Goal: Find specific page/section: Find specific page/section

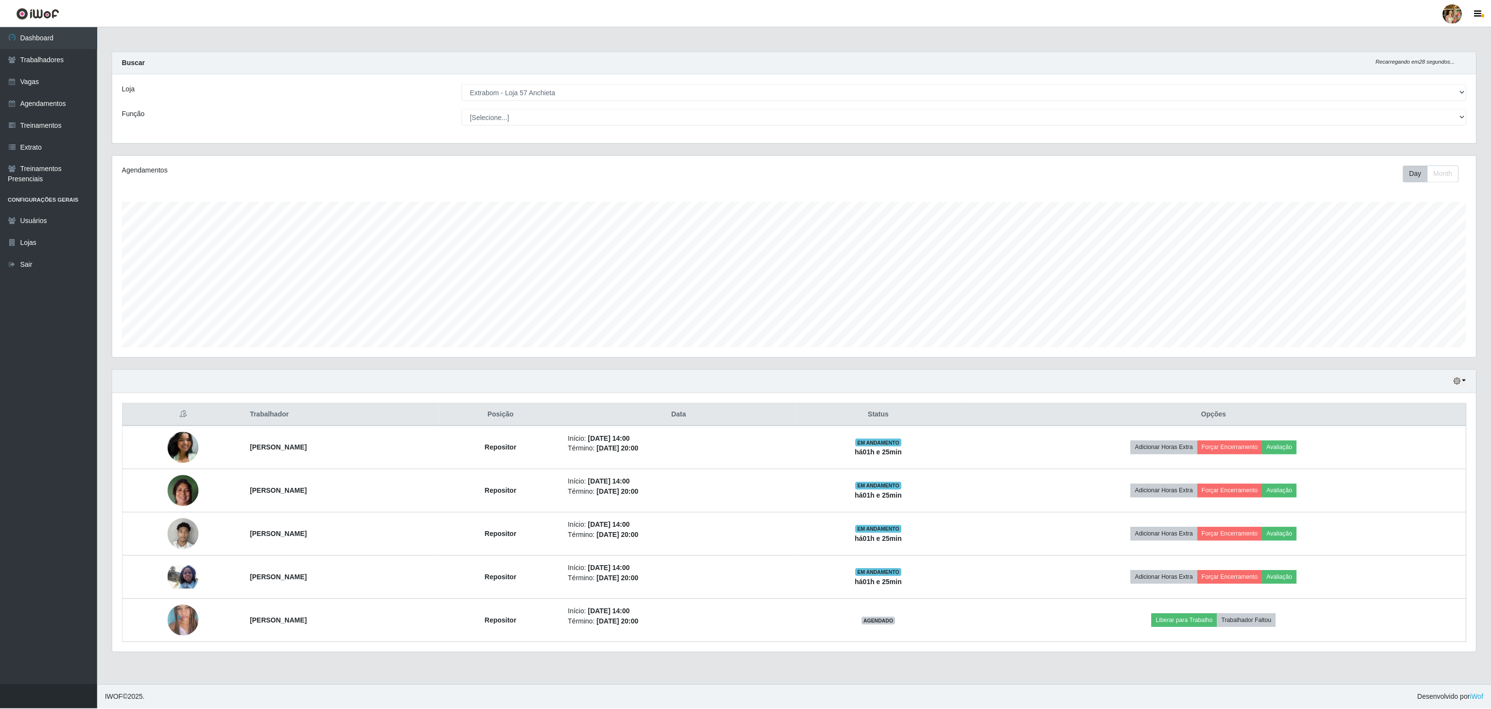
scroll to position [202, 1365]
click at [462, 84] on select "[Selecione...] Atacado Vem - [GEOGRAPHIC_DATA] 30 Laranjeiras Velha Atacado Vem…" at bounding box center [965, 92] width 1007 height 17
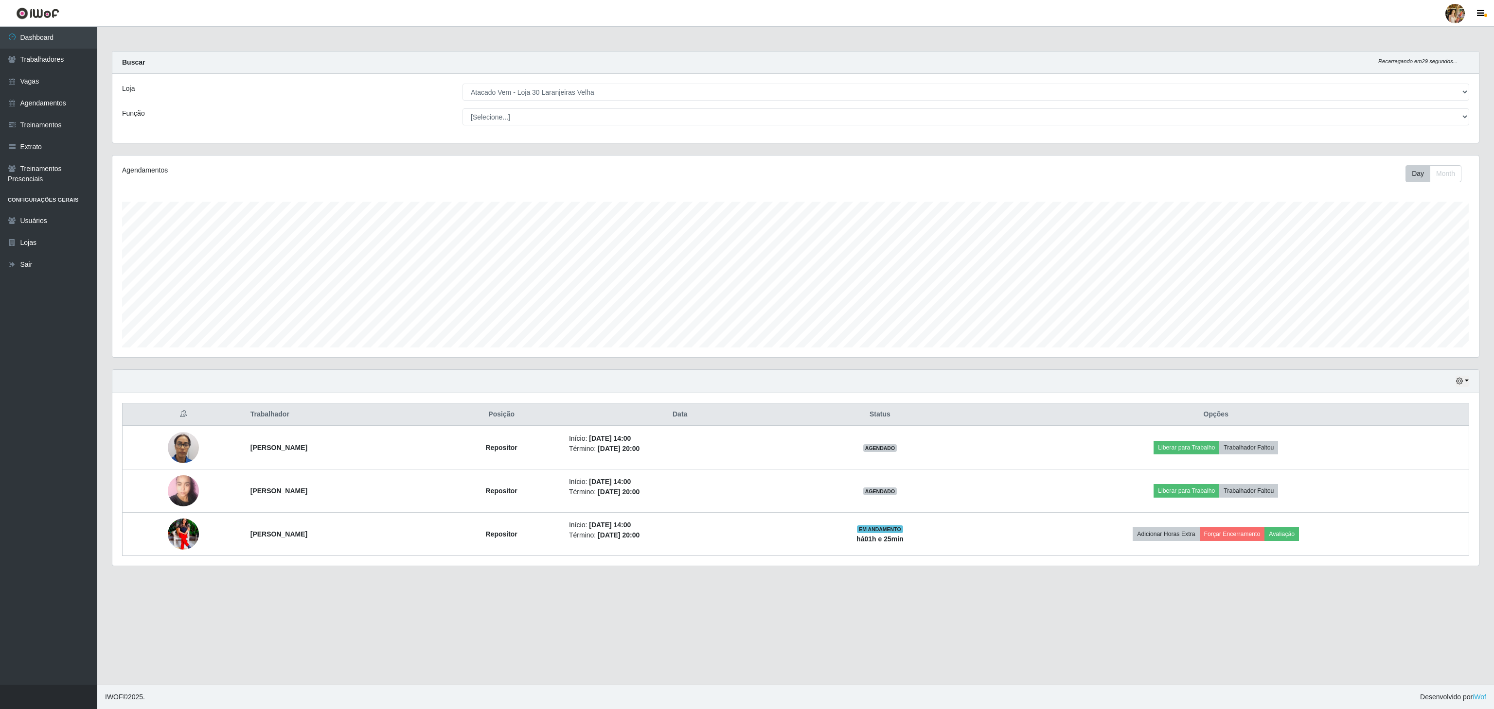
click at [528, 96] on select "[Selecione...] Atacado Vem - [GEOGRAPHIC_DATA] 30 Laranjeiras Velha Atacado Vem…" at bounding box center [965, 92] width 1007 height 17
click at [839, 605] on main "Carregando... Buscar Recarregando em 28 segundos... Loja [Selecione...] Atacado…" at bounding box center [795, 356] width 1397 height 658
drag, startPoint x: 1052, startPoint y: 626, endPoint x: 1052, endPoint y: 619, distance: 7.8
click at [1052, 626] on main "Carregando... Buscar Recarregando em 26 segundos... Loja [Selecione...] Atacado…" at bounding box center [795, 356] width 1397 height 658
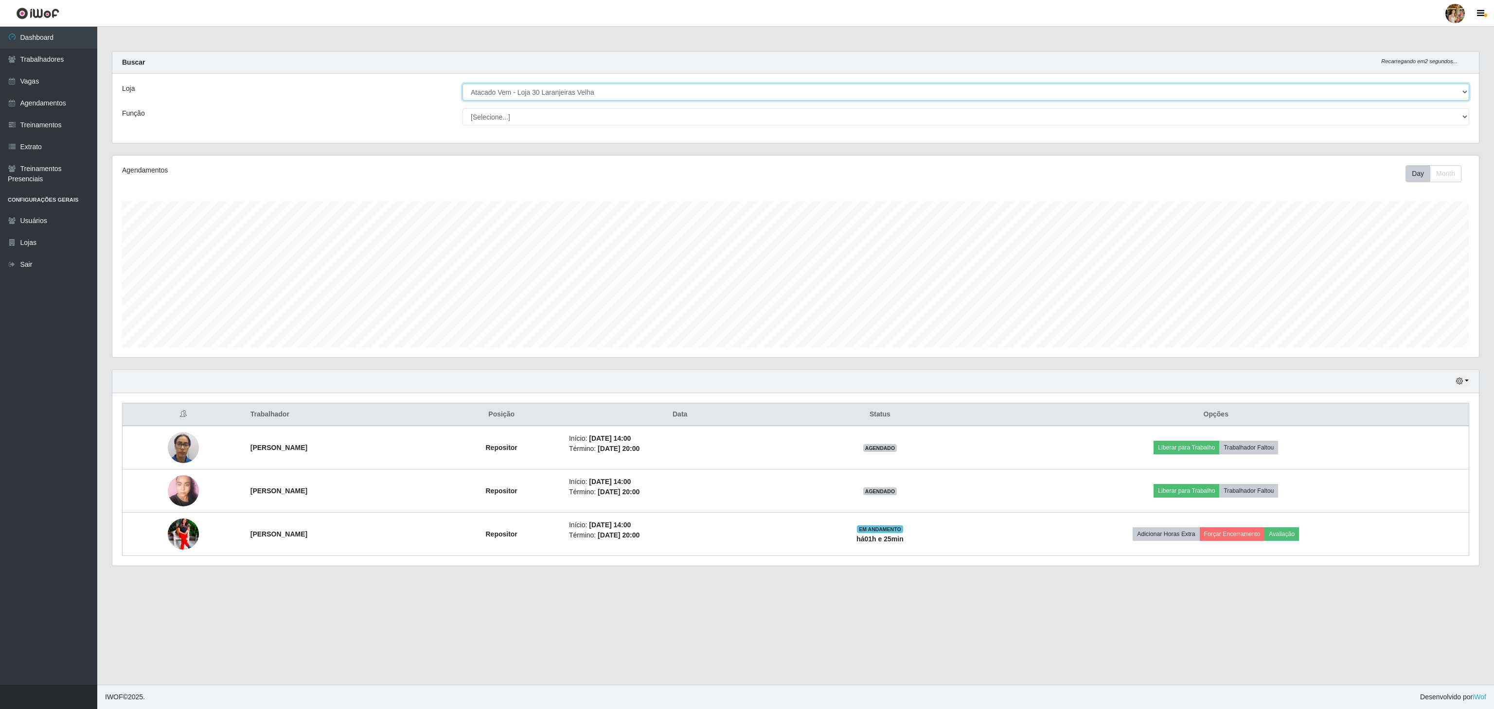
click at [545, 97] on select "[Selecione...] Atacado Vem - [GEOGRAPHIC_DATA] 30 Laranjeiras Velha Atacado Vem…" at bounding box center [965, 92] width 1007 height 17
click at [462, 84] on select "[Selecione...] Atacado Vem - [GEOGRAPHIC_DATA] 30 Laranjeiras Velha Atacado Vem…" at bounding box center [965, 92] width 1007 height 17
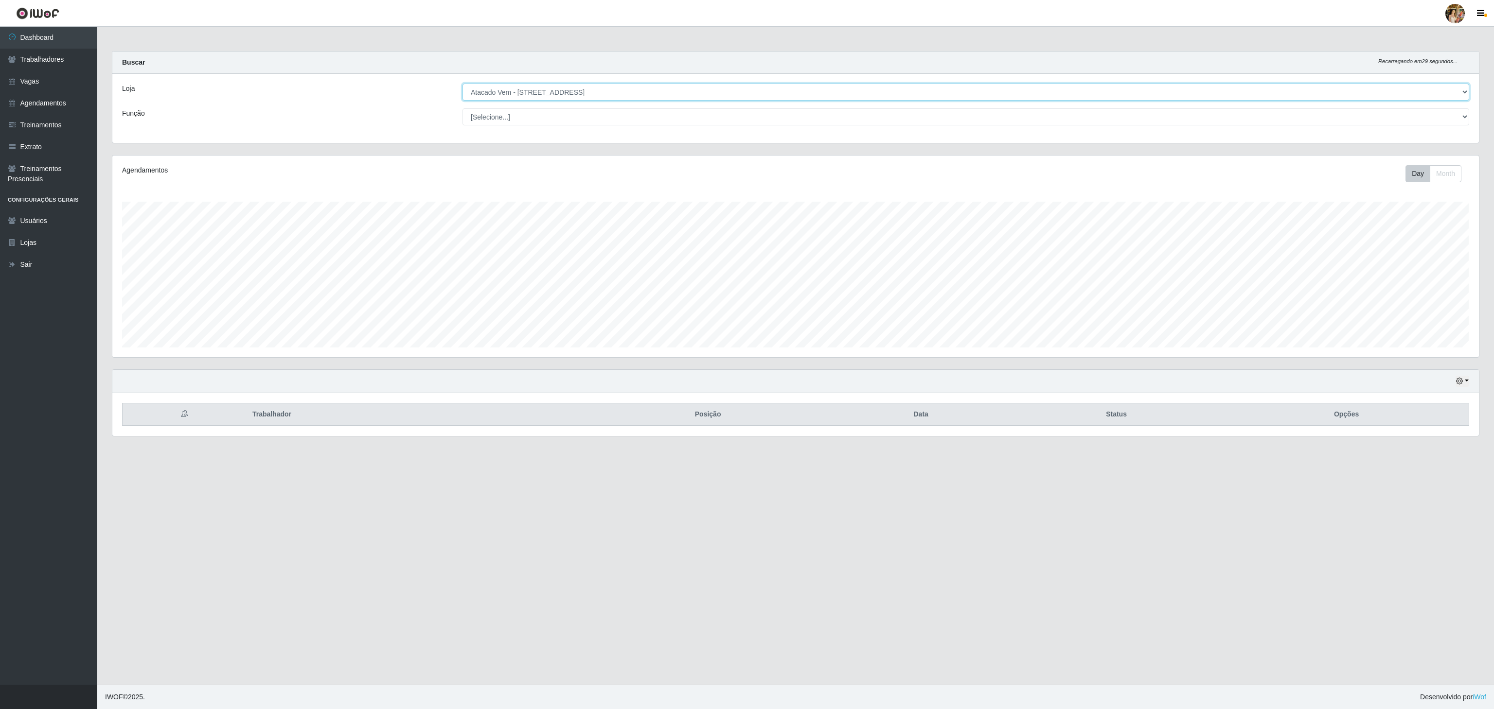
click at [535, 93] on select "[Selecione...] Atacado Vem - [GEOGRAPHIC_DATA] 30 Laranjeiras Velha Atacado Vem…" at bounding box center [965, 92] width 1007 height 17
click at [462, 84] on select "[Selecione...] Atacado Vem - [GEOGRAPHIC_DATA] 30 Laranjeiras Velha Atacado Vem…" at bounding box center [965, 92] width 1007 height 17
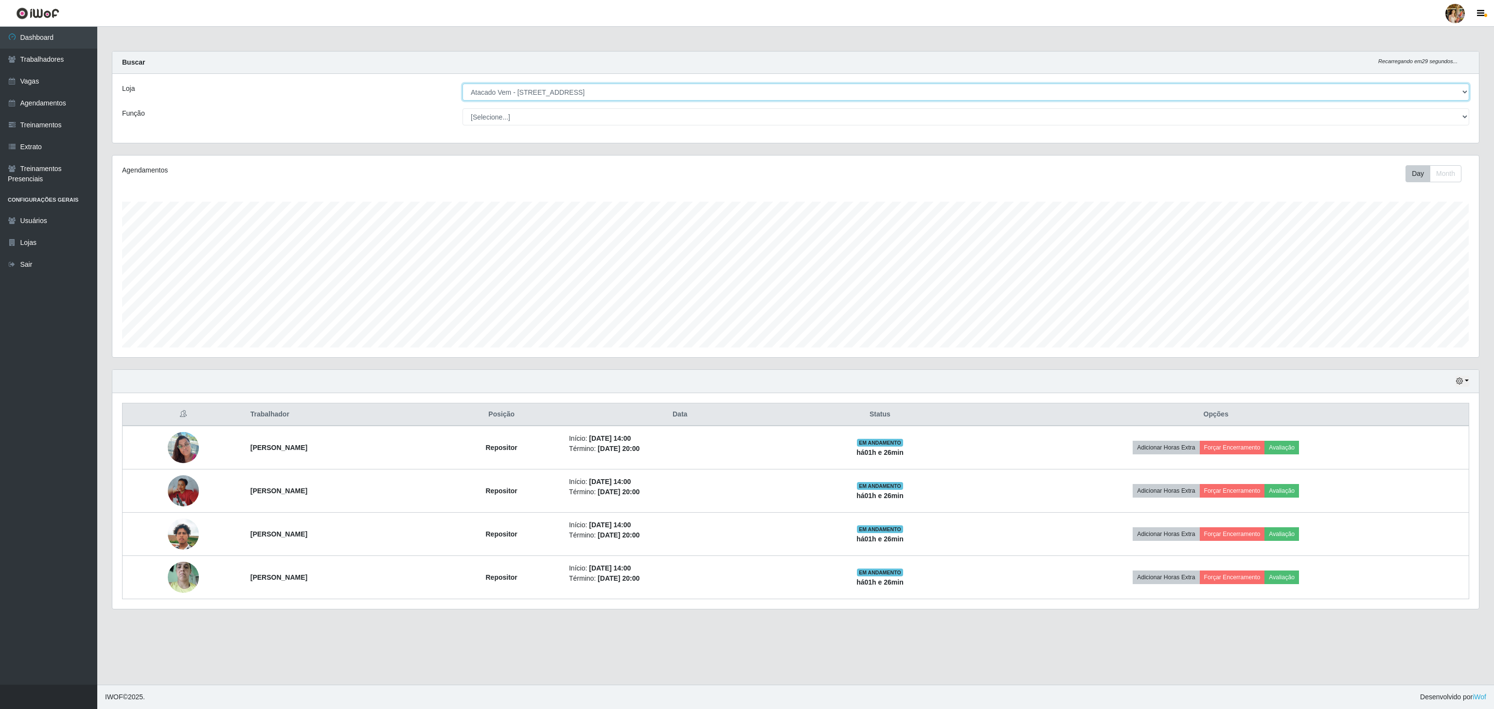
click at [591, 95] on select "[Selecione...] Atacado Vem - [GEOGRAPHIC_DATA] 30 Laranjeiras Velha Atacado Vem…" at bounding box center [965, 92] width 1007 height 17
click at [462, 84] on select "[Selecione...] Atacado Vem - [GEOGRAPHIC_DATA] 30 Laranjeiras Velha Atacado Vem…" at bounding box center [965, 92] width 1007 height 17
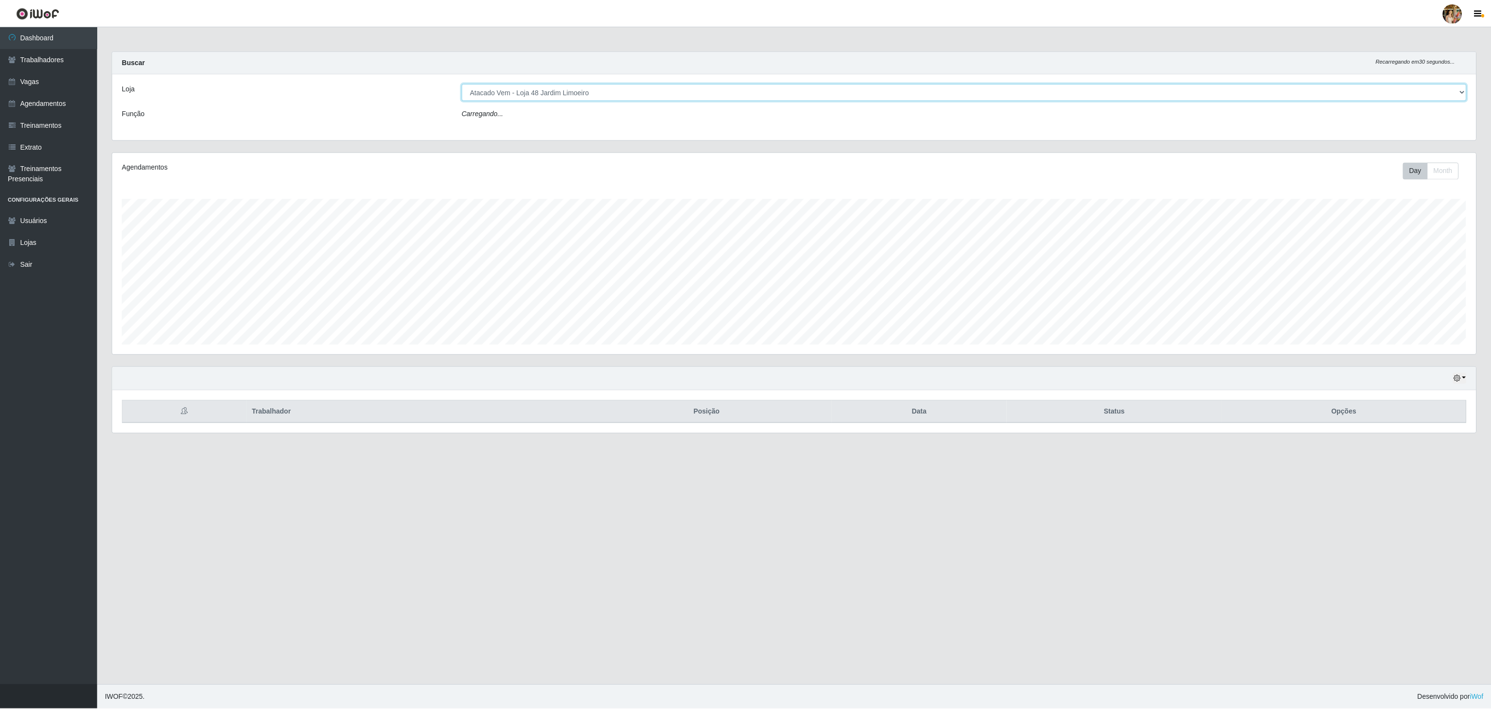
scroll to position [486067, 484905]
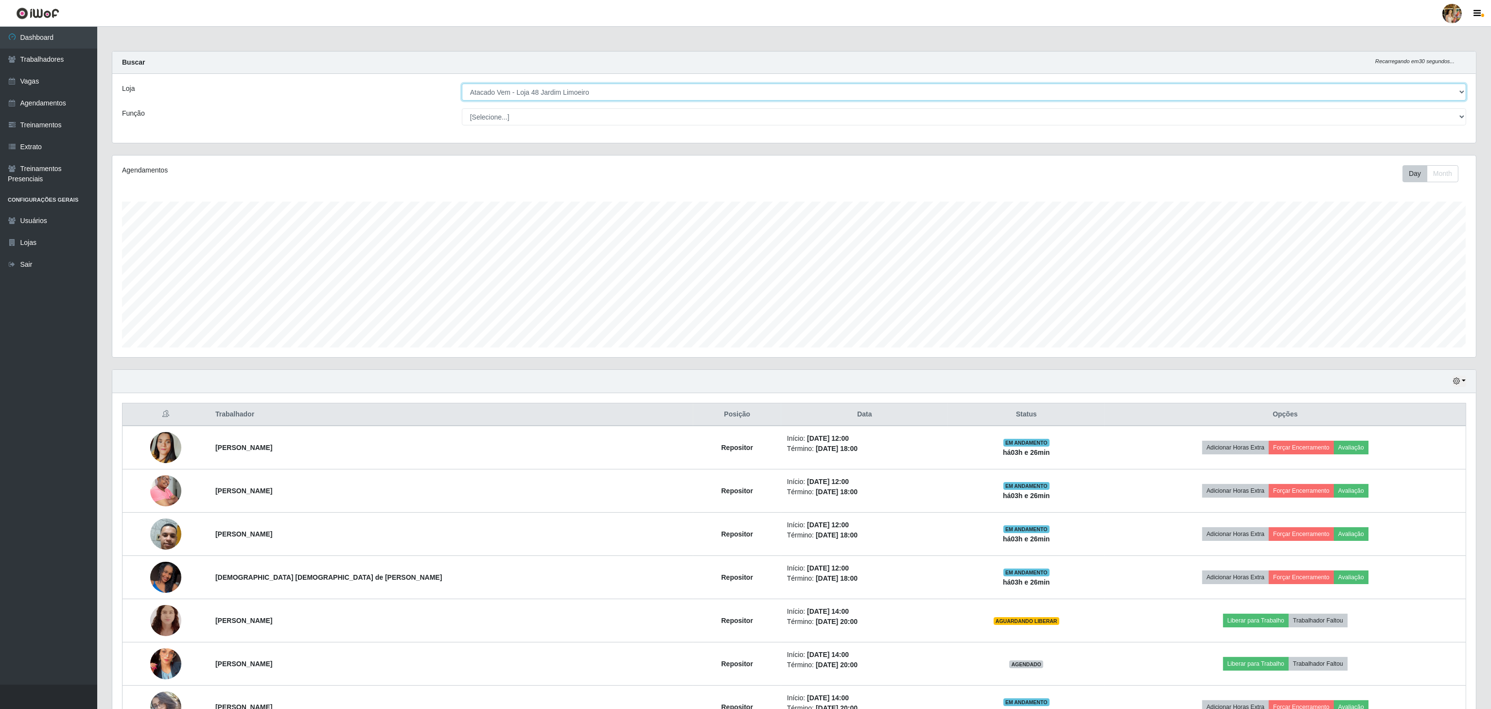
click at [570, 89] on select "[Selecione...] Atacado Vem - [GEOGRAPHIC_DATA] 30 Laranjeiras Velha Atacado Vem…" at bounding box center [964, 92] width 1005 height 17
click at [432, 149] on div "Carregando... Buscar Recarregando em 29 segundos... Loja [Selecione...] Atacado…" at bounding box center [795, 103] width 1380 height 104
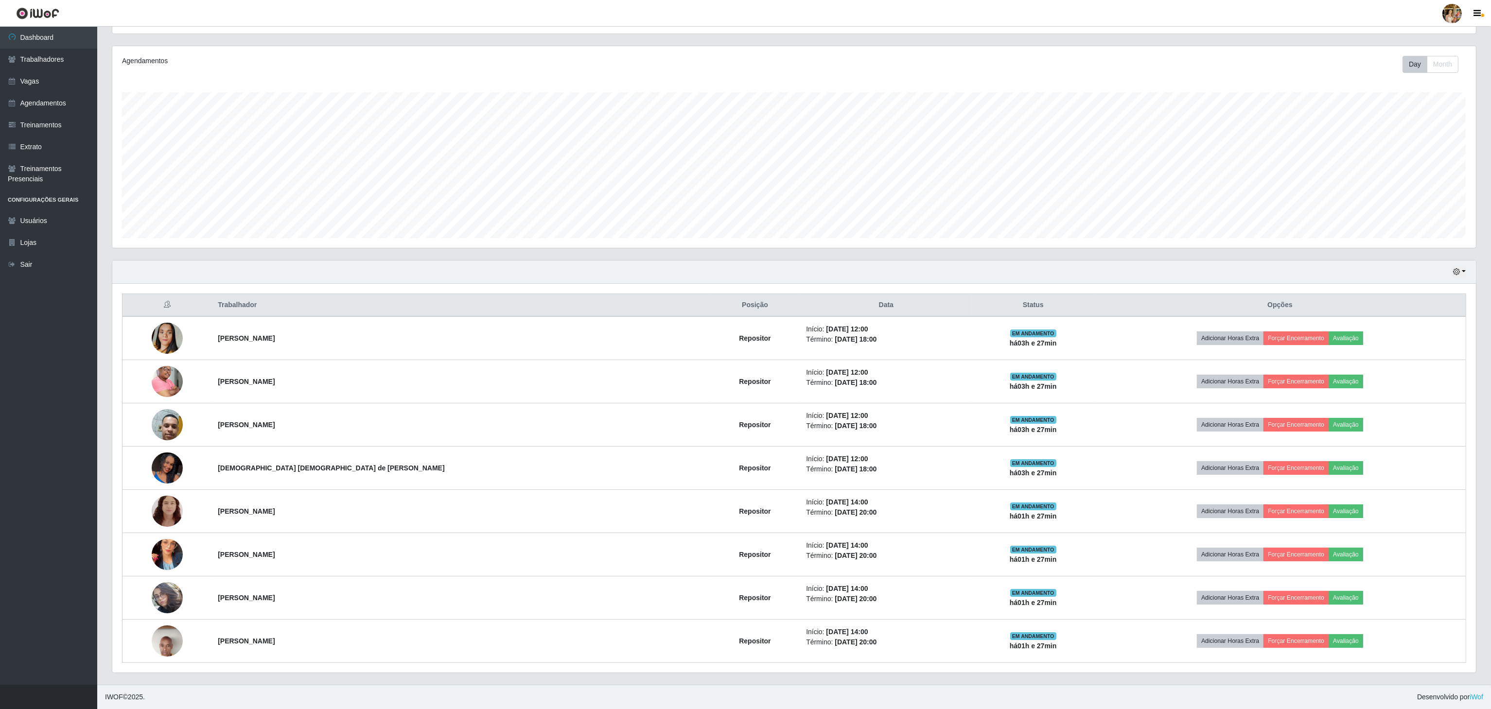
scroll to position [18, 0]
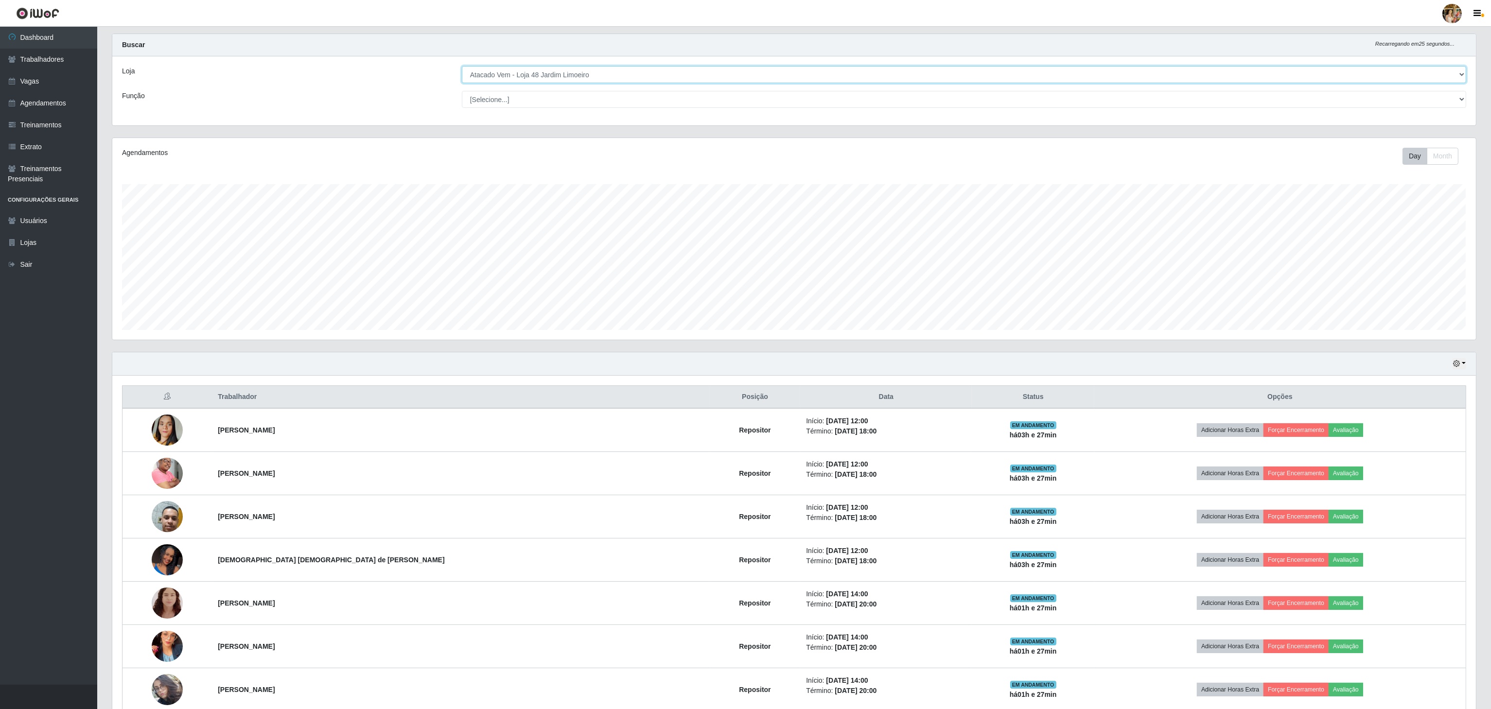
click at [558, 79] on select "[Selecione...] Atacado Vem - [GEOGRAPHIC_DATA] 30 Laranjeiras Velha Atacado Vem…" at bounding box center [964, 74] width 1005 height 17
click at [462, 83] on select "[Selecione...] Atacado Vem - [GEOGRAPHIC_DATA] 30 Laranjeiras Velha Atacado Vem…" at bounding box center [964, 74] width 1005 height 17
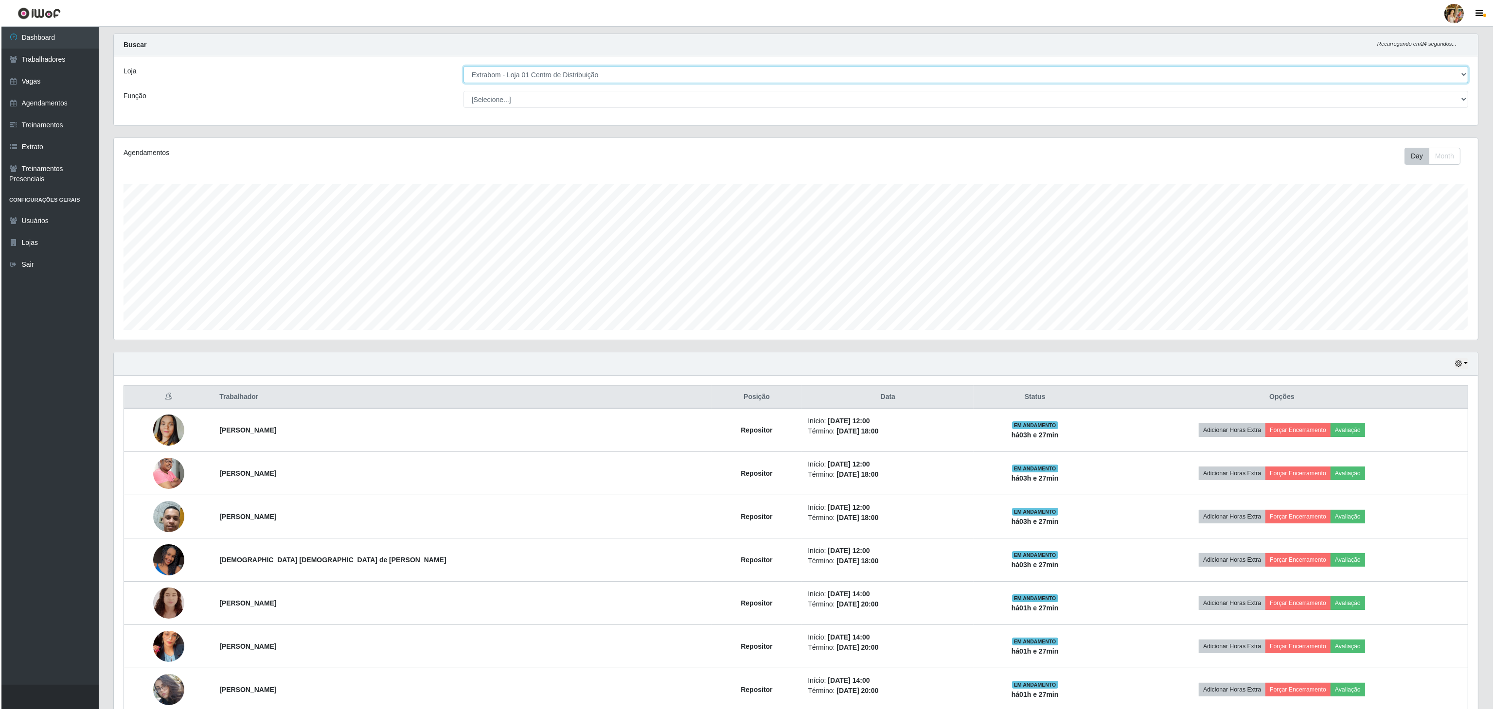
scroll to position [202, 1365]
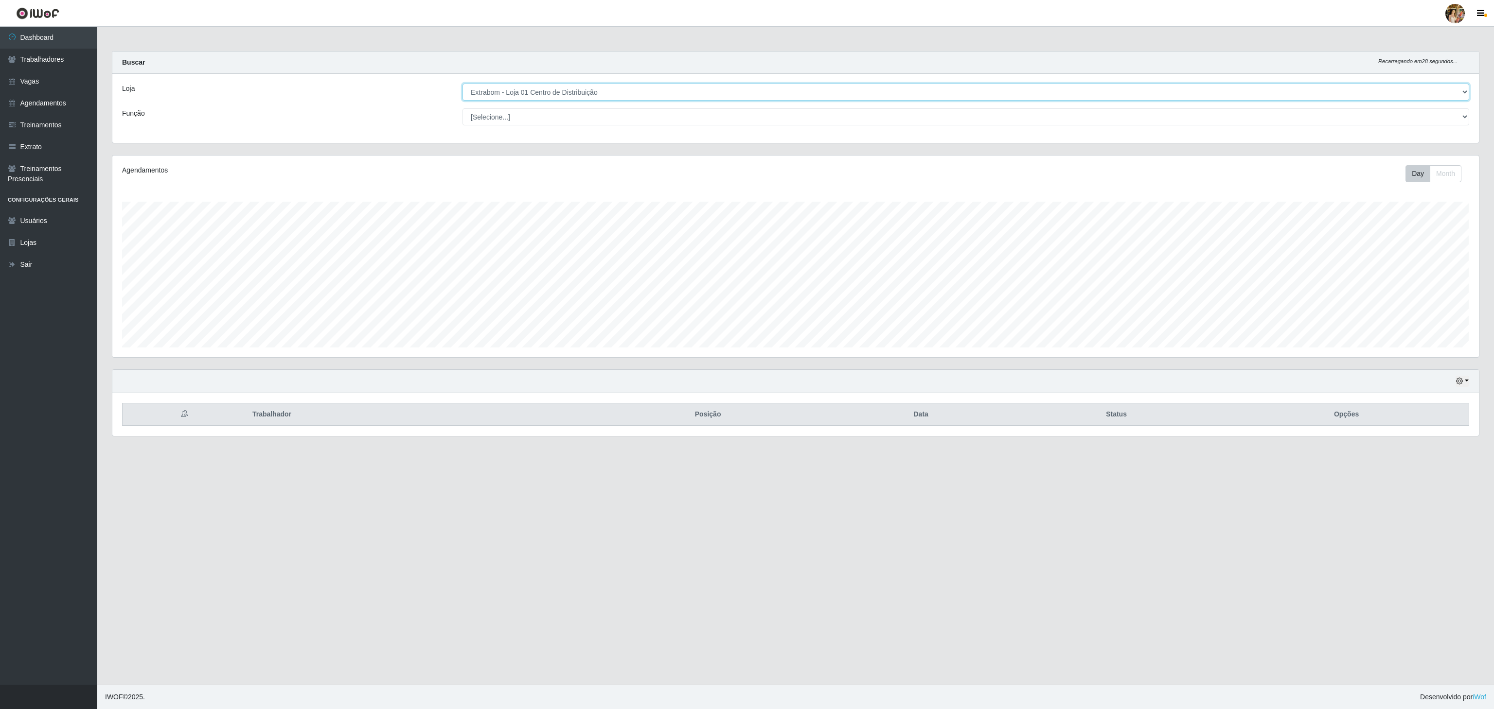
click at [537, 91] on select "[Selecione...] Atacado Vem - [GEOGRAPHIC_DATA] 30 Laranjeiras Velha Atacado Vem…" at bounding box center [965, 92] width 1007 height 17
click at [462, 84] on select "[Selecione...] Atacado Vem - [GEOGRAPHIC_DATA] 30 Laranjeiras Velha Atacado Vem…" at bounding box center [965, 92] width 1007 height 17
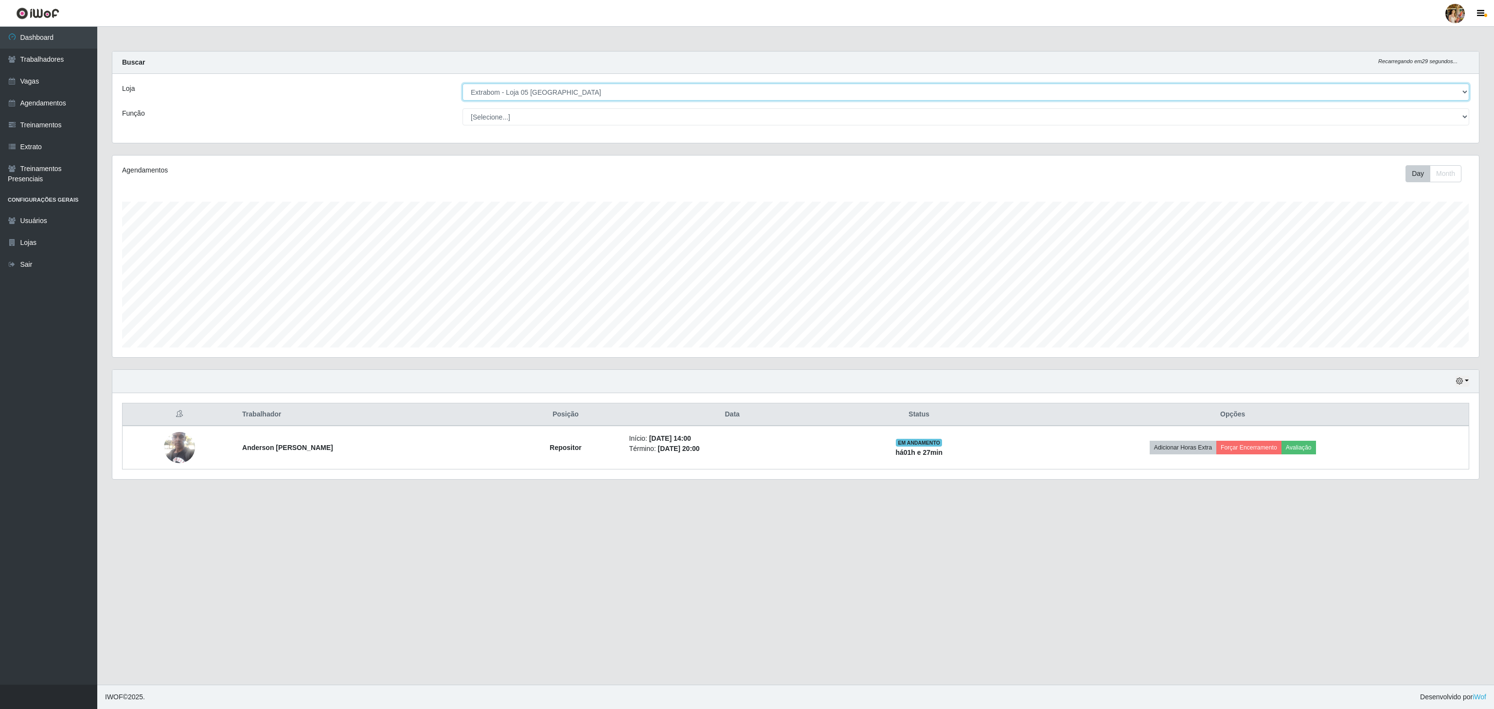
click at [551, 93] on select "[Selecione...] Atacado Vem - [GEOGRAPHIC_DATA] 30 Laranjeiras Velha Atacado Vem…" at bounding box center [965, 92] width 1007 height 17
click at [462, 84] on select "[Selecione...] Atacado Vem - [GEOGRAPHIC_DATA] 30 Laranjeiras Velha Atacado Vem…" at bounding box center [965, 92] width 1007 height 17
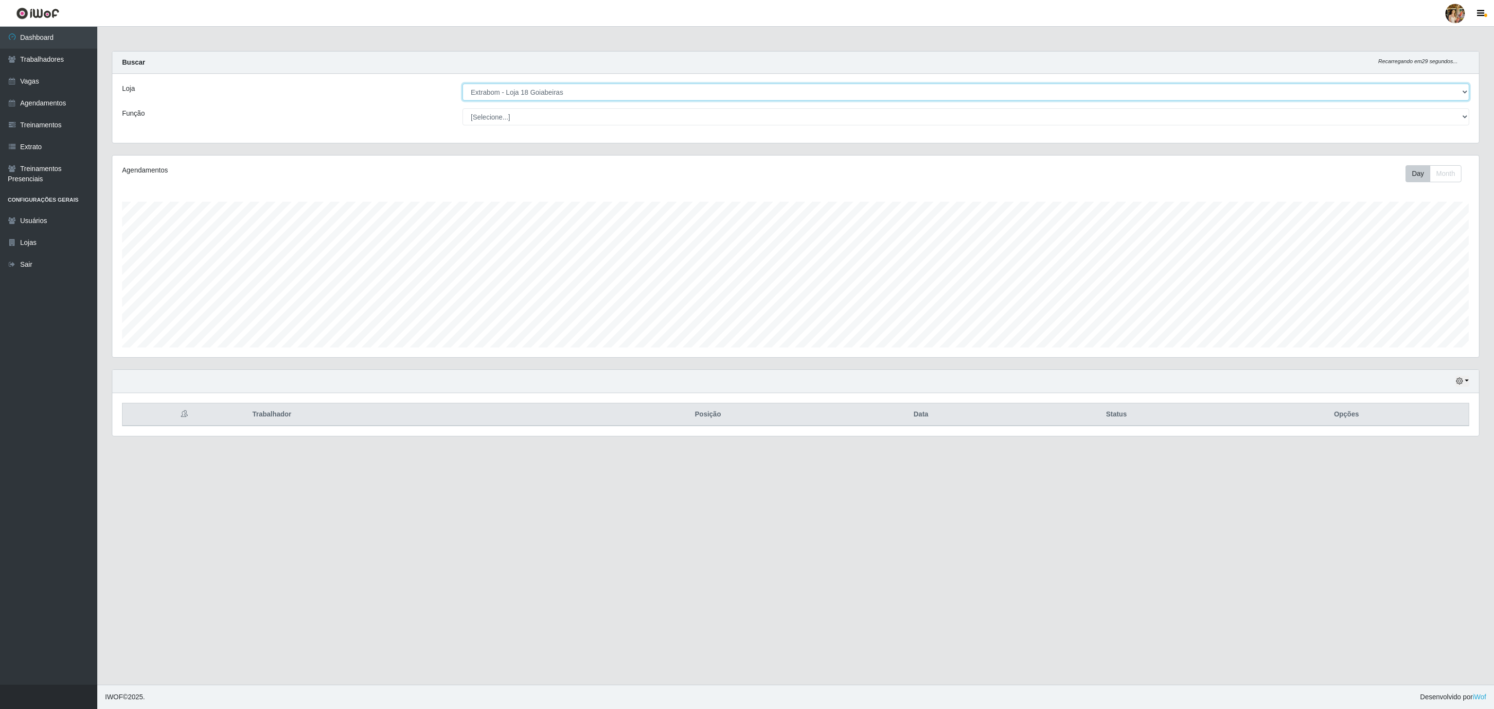
click at [576, 96] on select "[Selecione...] Atacado Vem - [GEOGRAPHIC_DATA] 30 Laranjeiras Velha Atacado Vem…" at bounding box center [965, 92] width 1007 height 17
click at [462, 84] on select "[Selecione...] Atacado Vem - [GEOGRAPHIC_DATA] 30 Laranjeiras Velha Atacado Vem…" at bounding box center [965, 92] width 1007 height 17
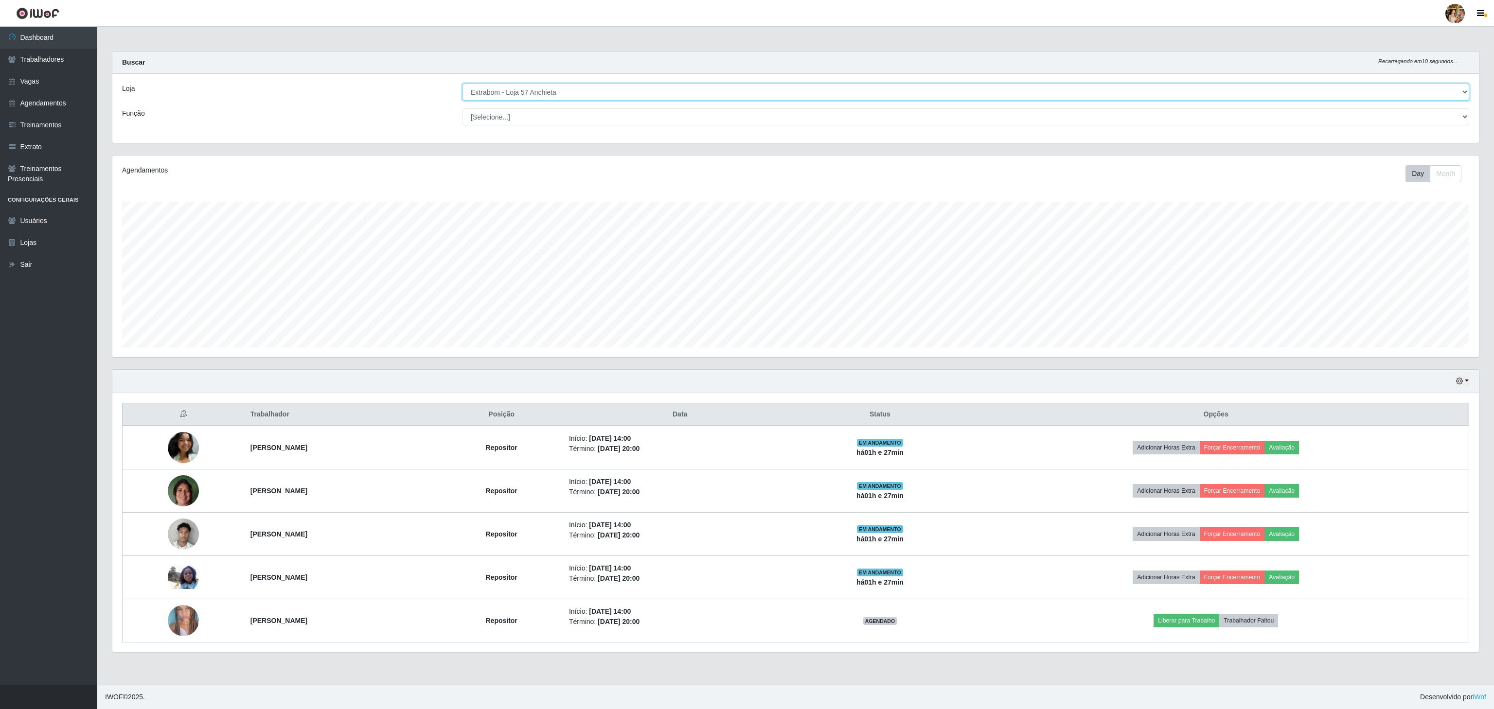
click at [584, 95] on select "[Selecione...] Atacado Vem - [GEOGRAPHIC_DATA] 30 Laranjeiras Velha Atacado Vem…" at bounding box center [965, 92] width 1007 height 17
select select "456"
click at [462, 84] on select "[Selecione...] Atacado Vem - [GEOGRAPHIC_DATA] 30 Laranjeiras Velha Atacado Vem…" at bounding box center [965, 92] width 1007 height 17
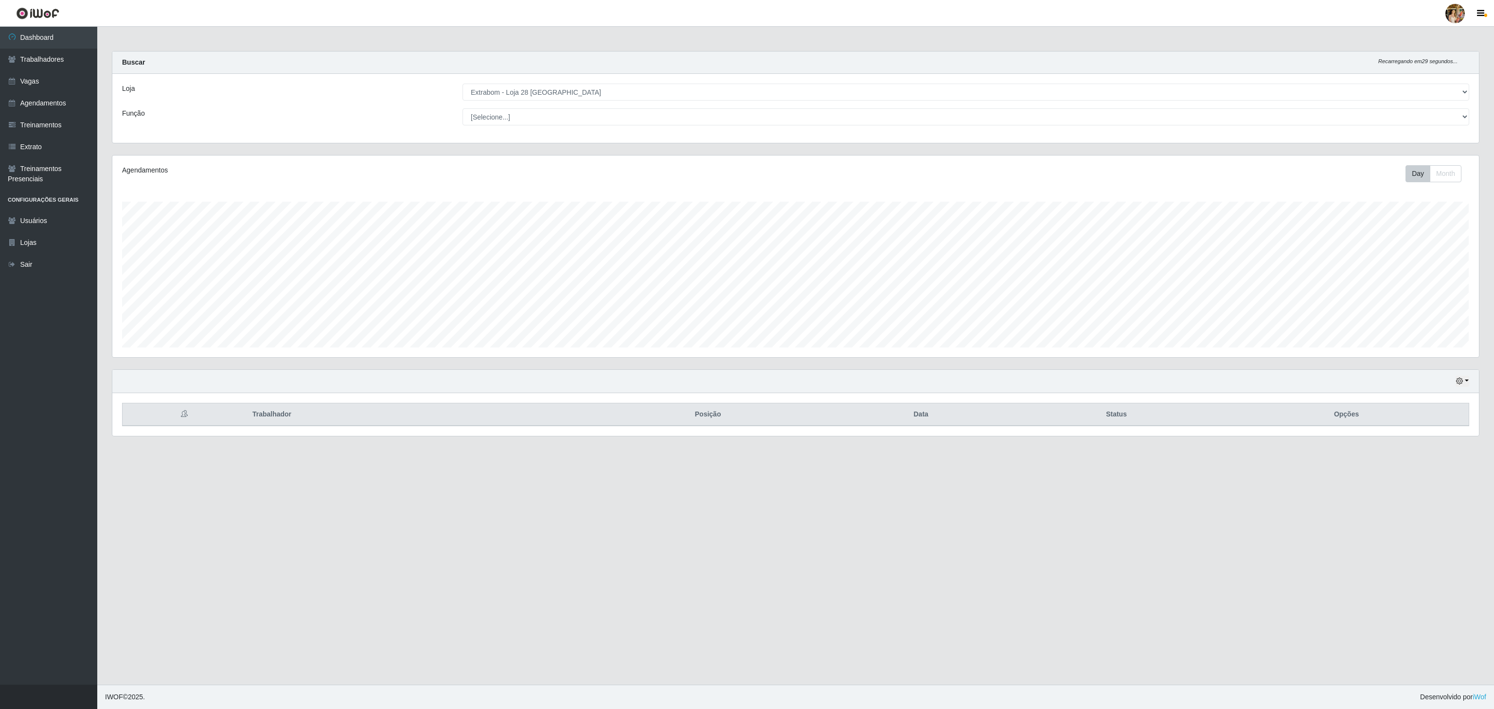
click at [1248, 572] on main "Carregando... Buscar Recarregando em 29 segundos... Loja [Selecione...] Atacado…" at bounding box center [795, 356] width 1397 height 658
